Goal: Navigation & Orientation: Find specific page/section

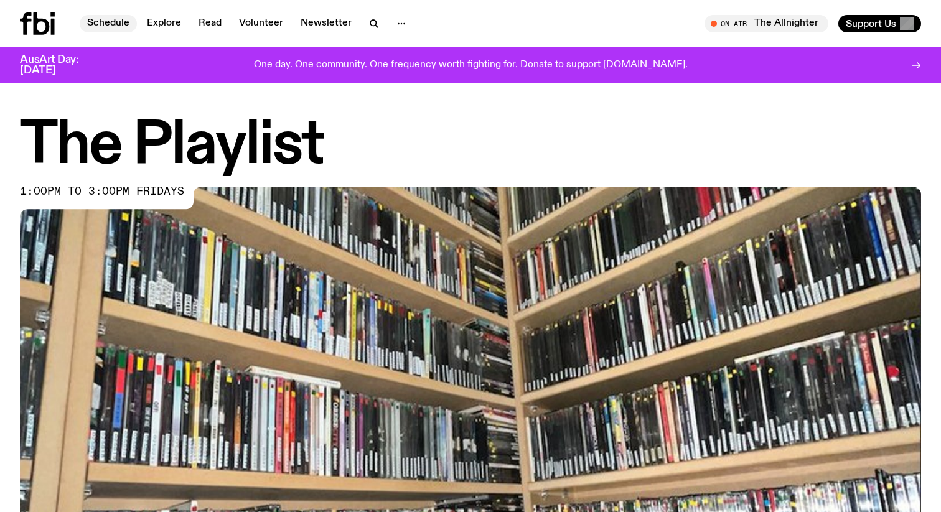
click at [121, 21] on link "Schedule" at bounding box center [108, 23] width 57 height 17
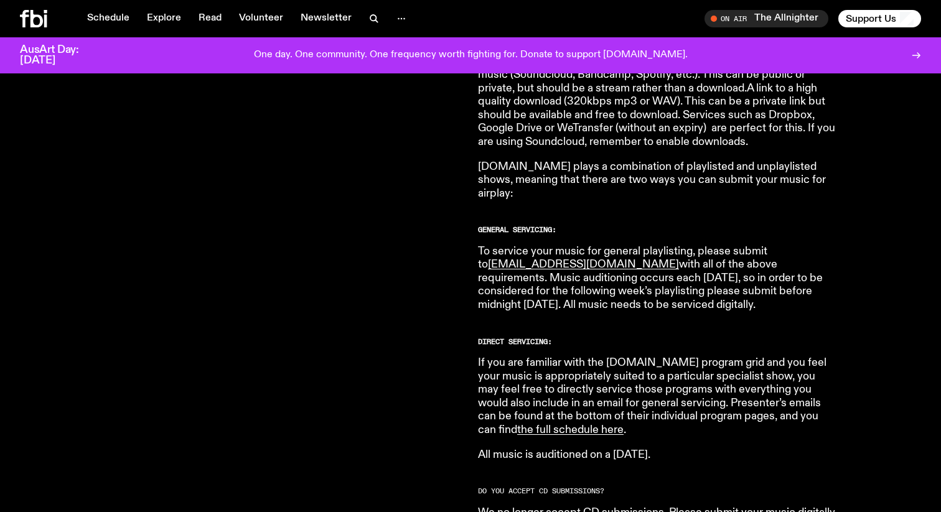
scroll to position [615, 0]
